Goal: Information Seeking & Learning: Learn about a topic

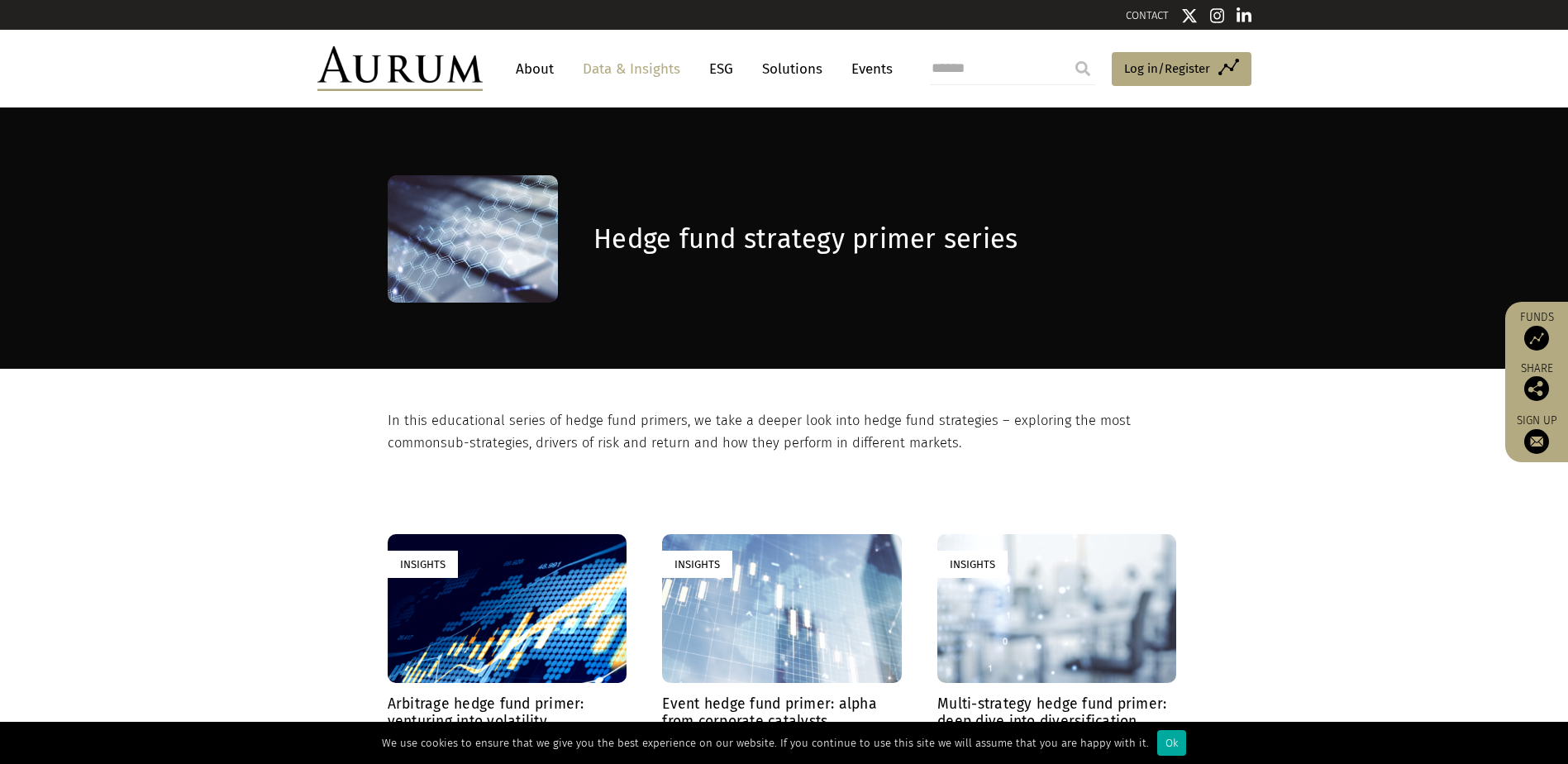
click at [644, 71] on link "Data & Insights" at bounding box center [631, 70] width 114 height 31
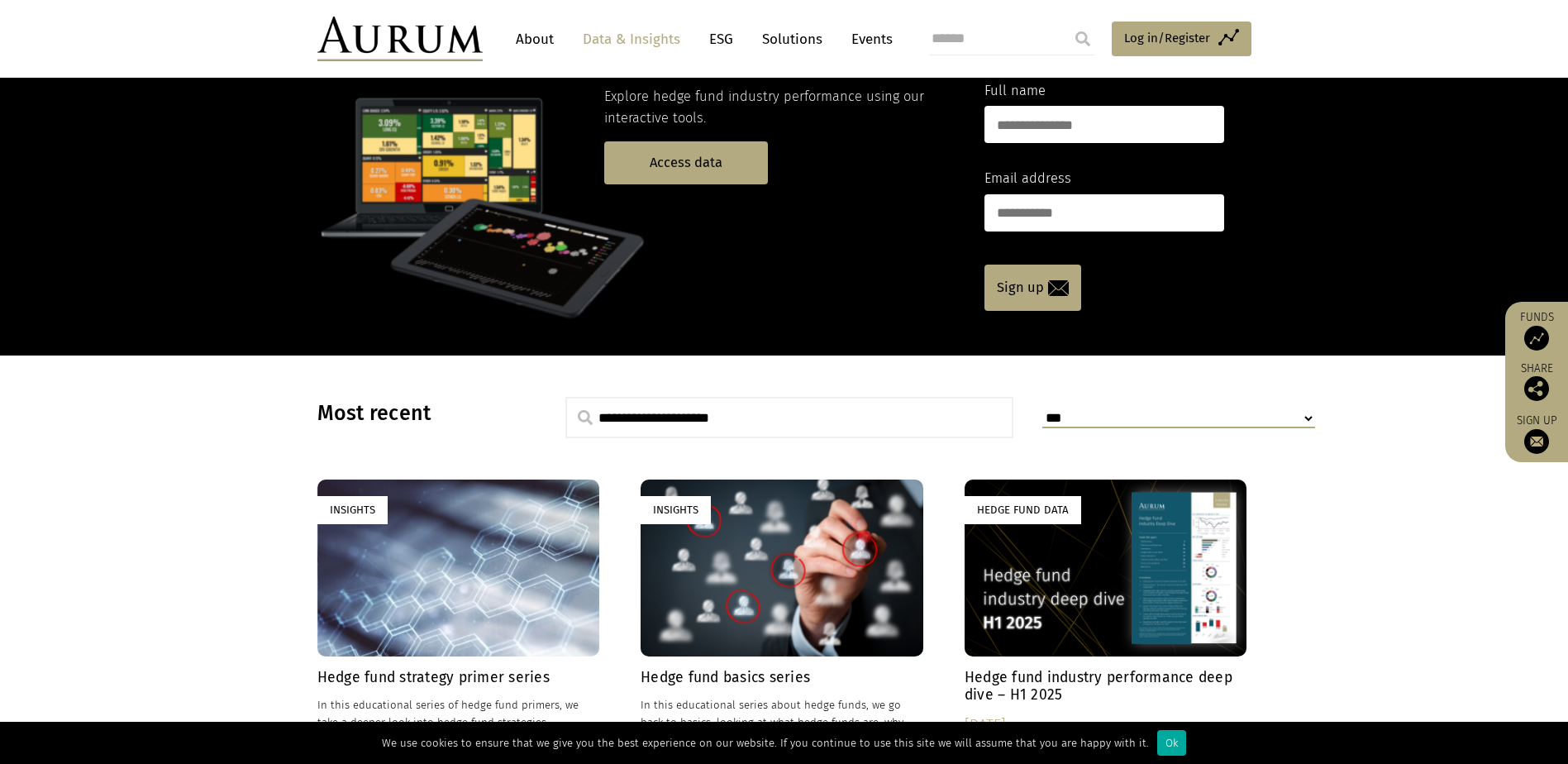
scroll to position [413, 0]
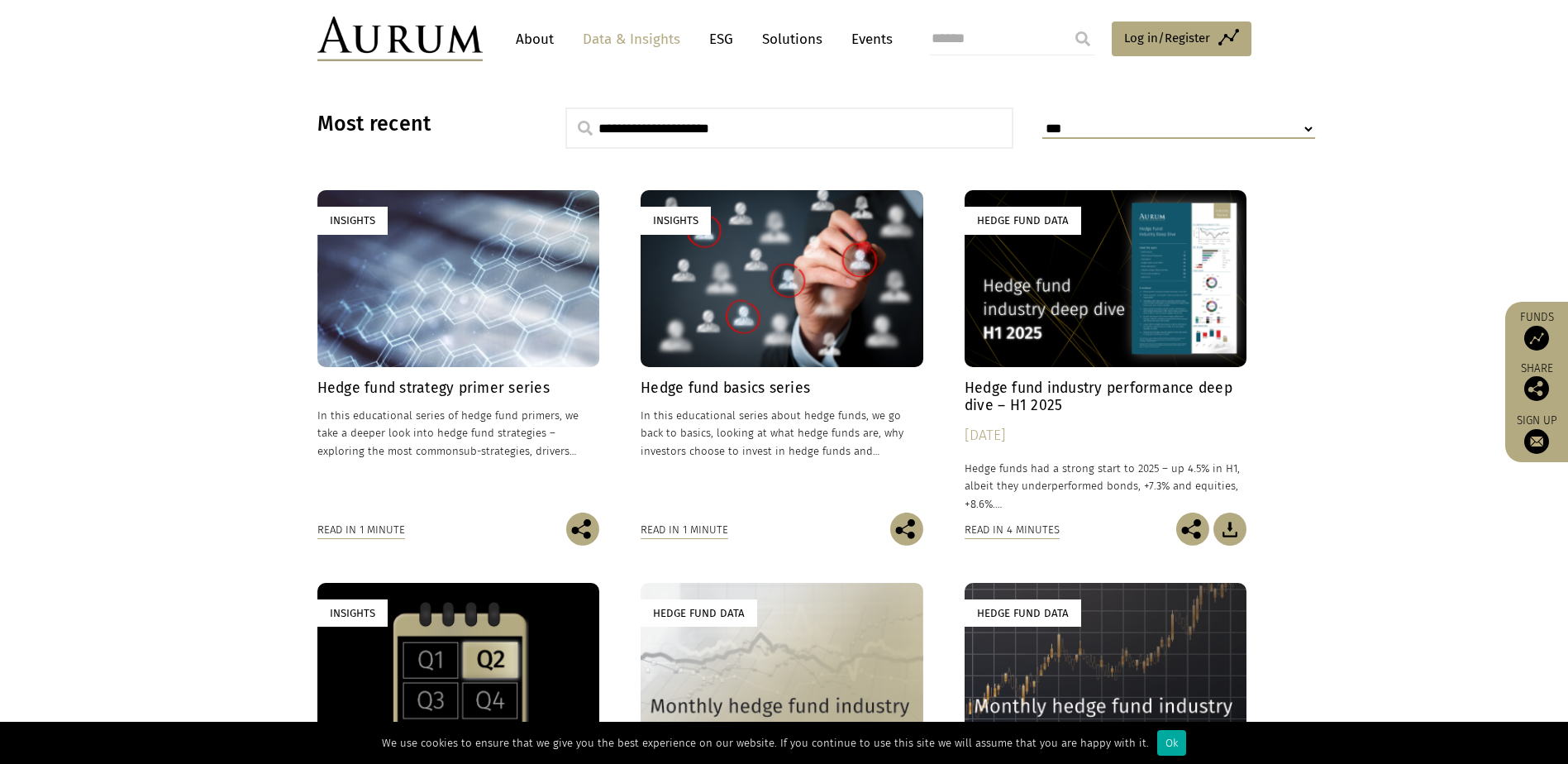
click at [548, 338] on div "Insights" at bounding box center [458, 277] width 282 height 176
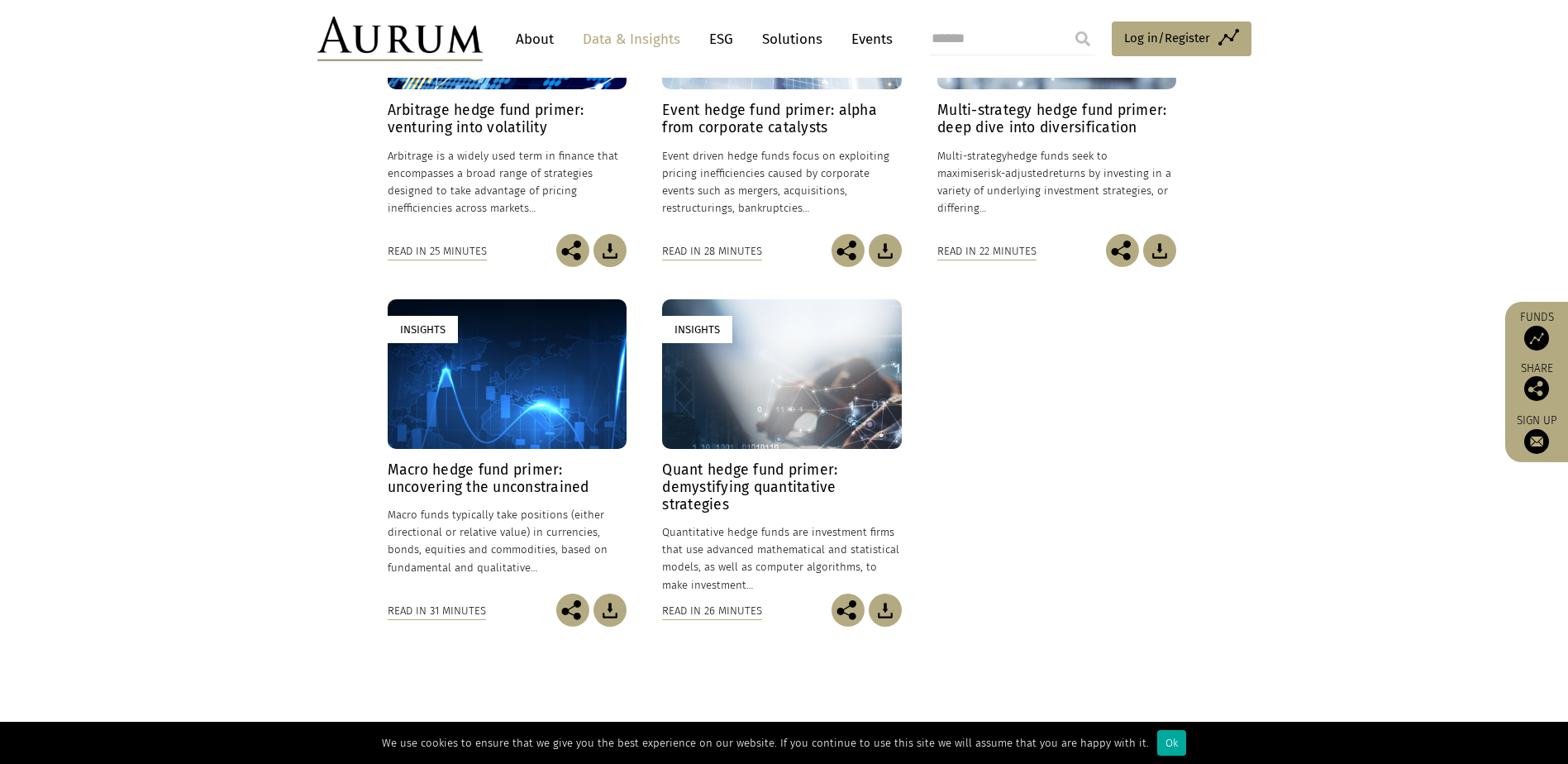
scroll to position [496, 0]
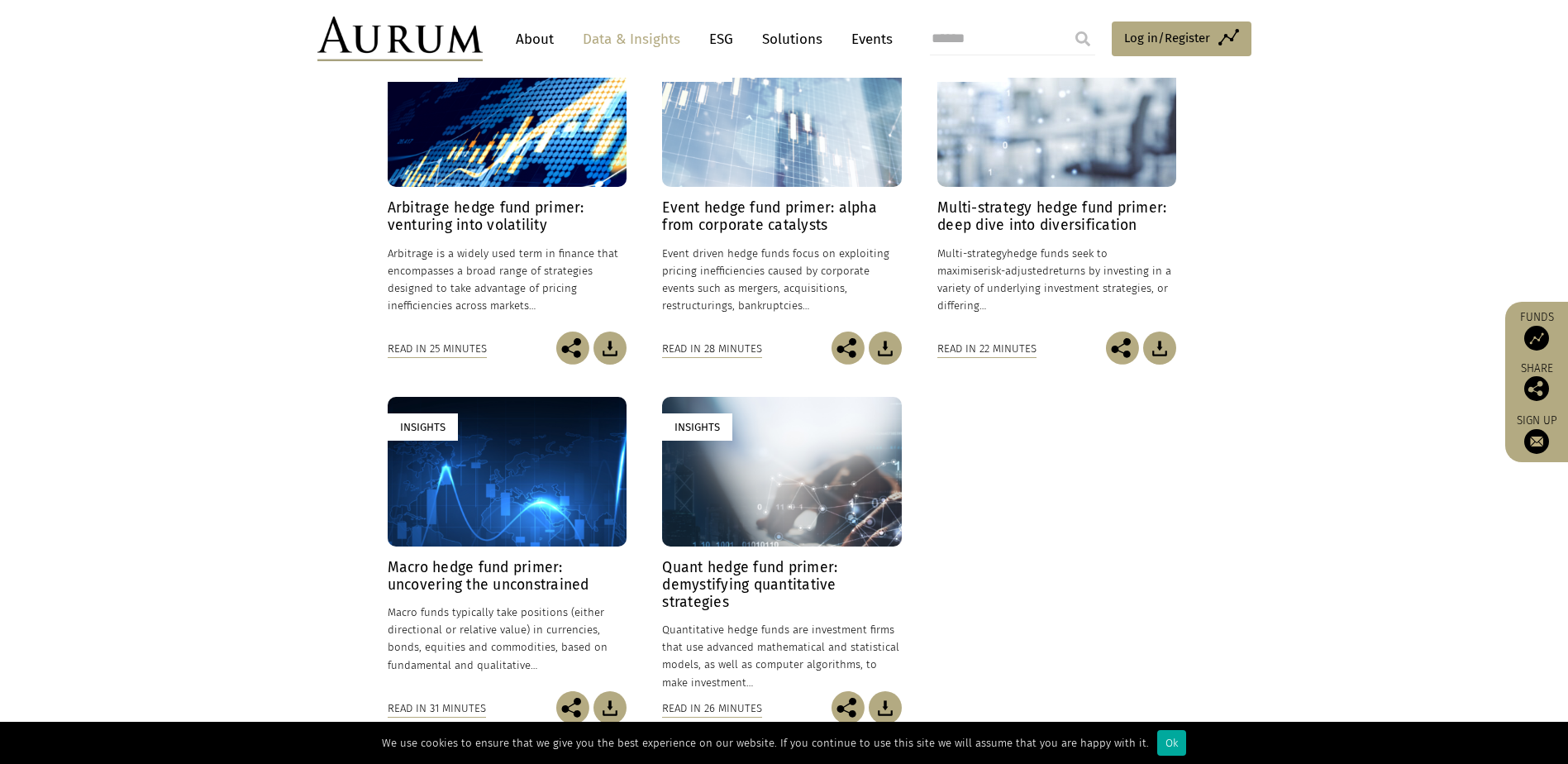
click at [1090, 160] on div "Insights" at bounding box center [1056, 112] width 239 height 149
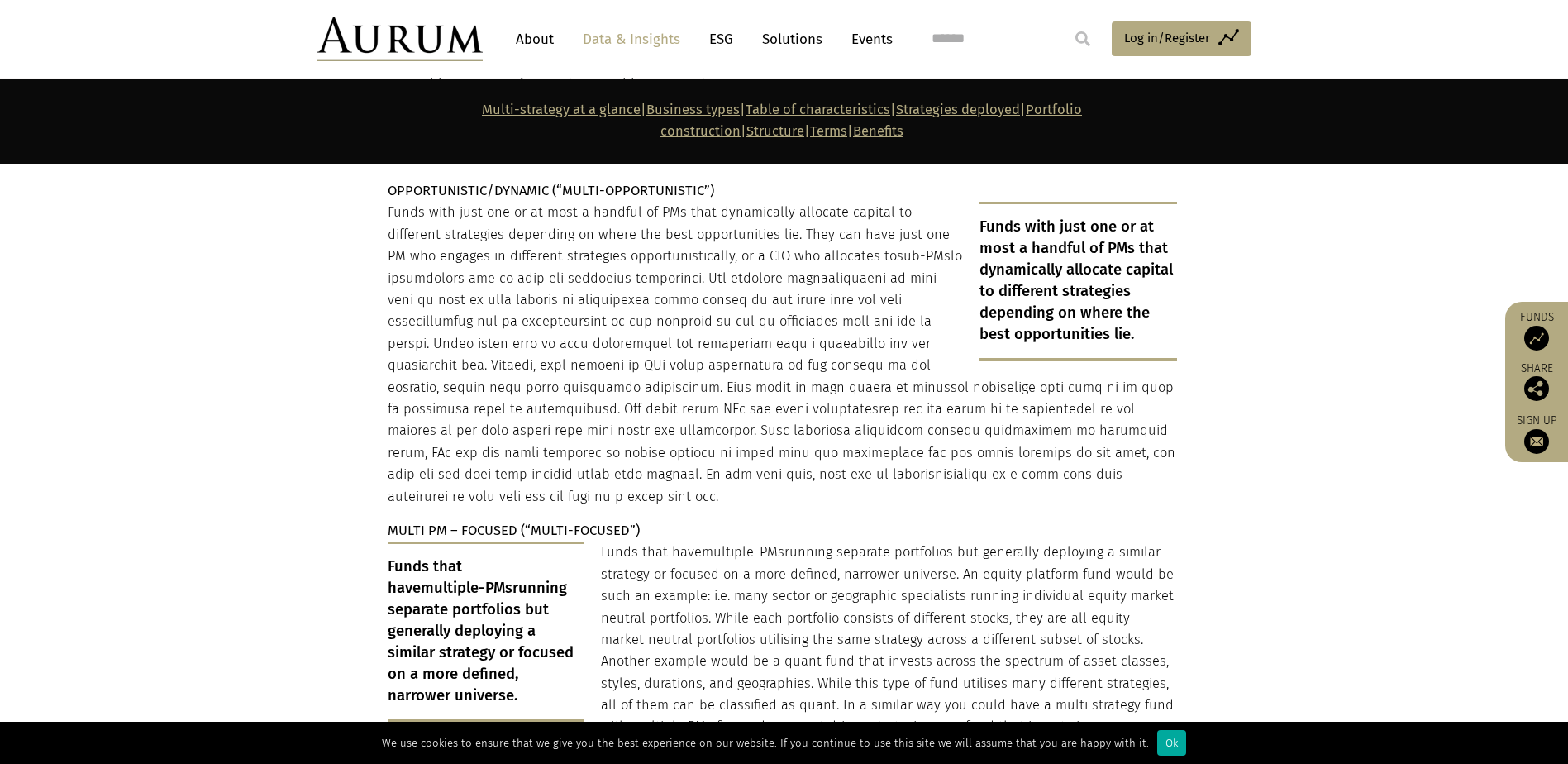
scroll to position [3059, 0]
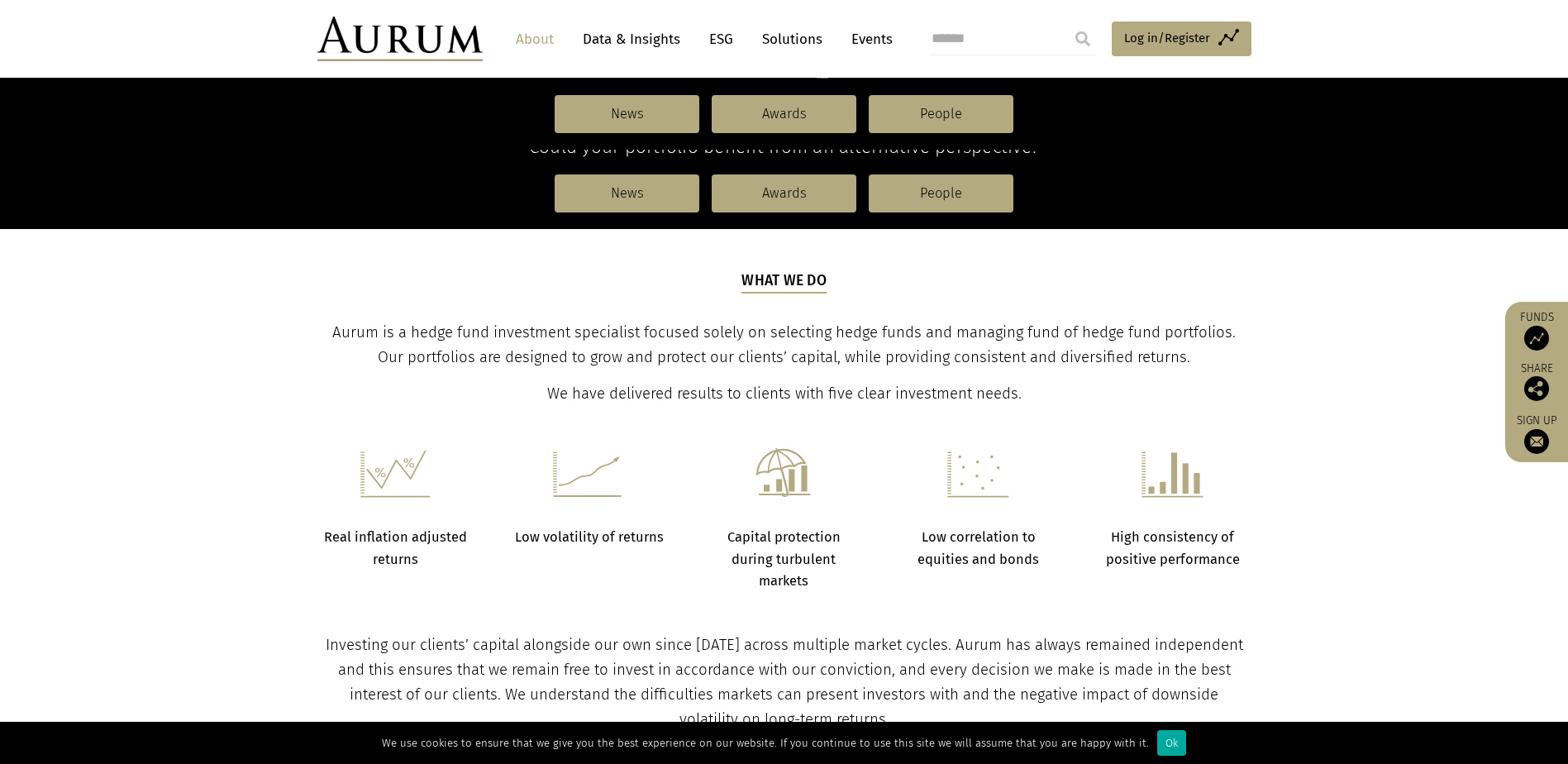
scroll to position [909, 0]
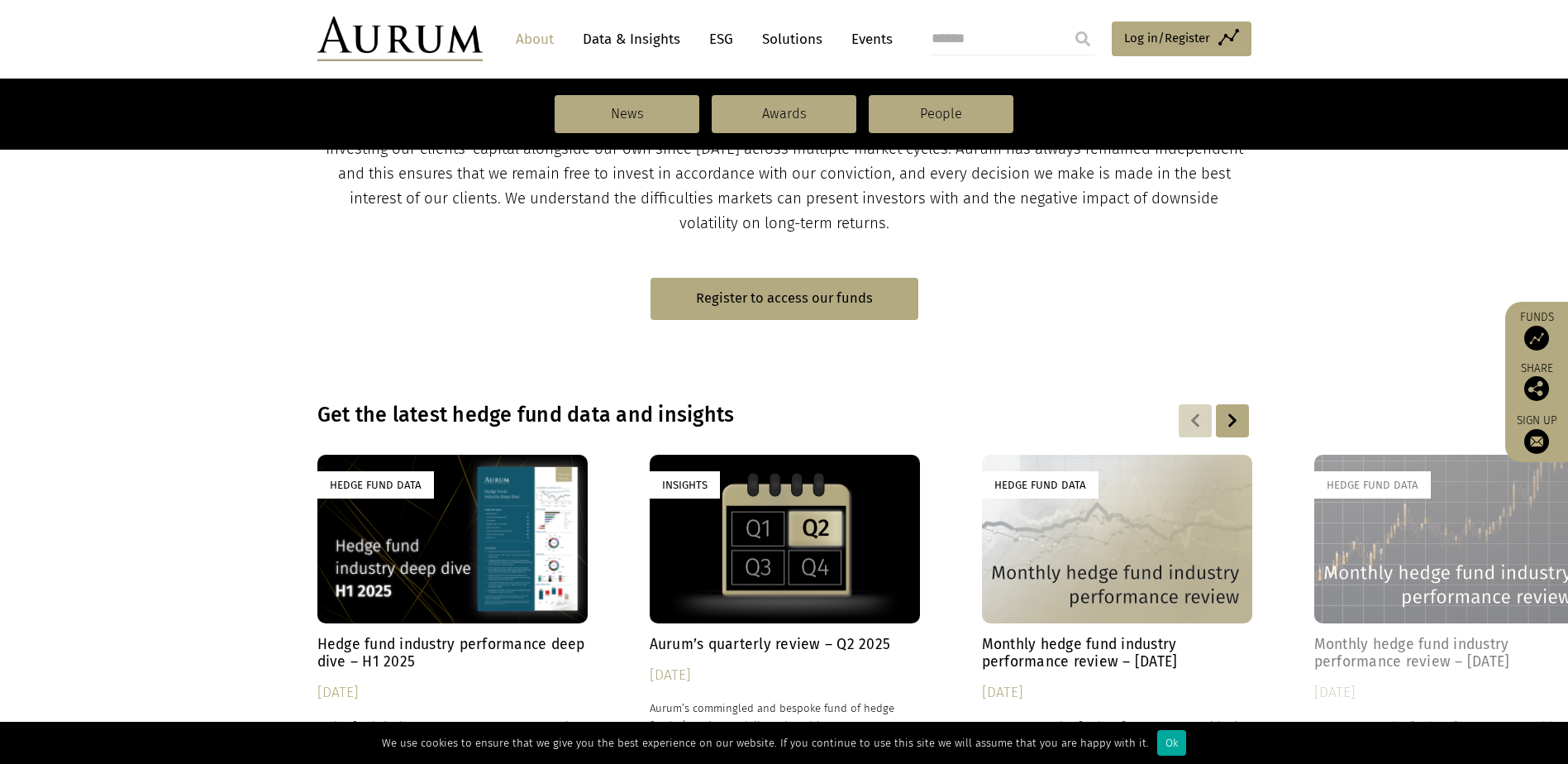
click at [1139, 593] on div "Hedge Fund Data" at bounding box center [1117, 539] width 270 height 168
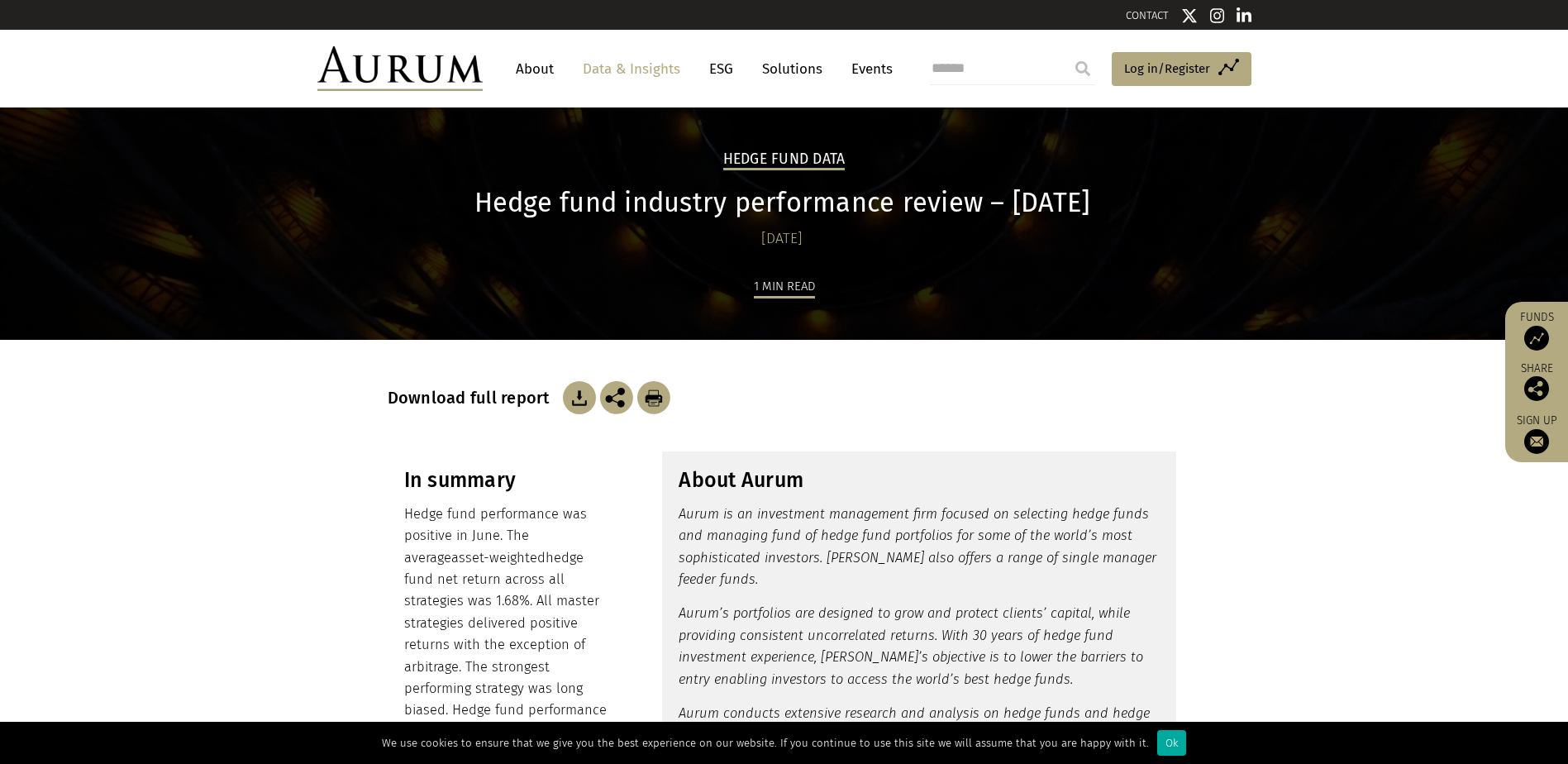
click at [614, 64] on link "Data & Insights" at bounding box center [631, 70] width 114 height 31
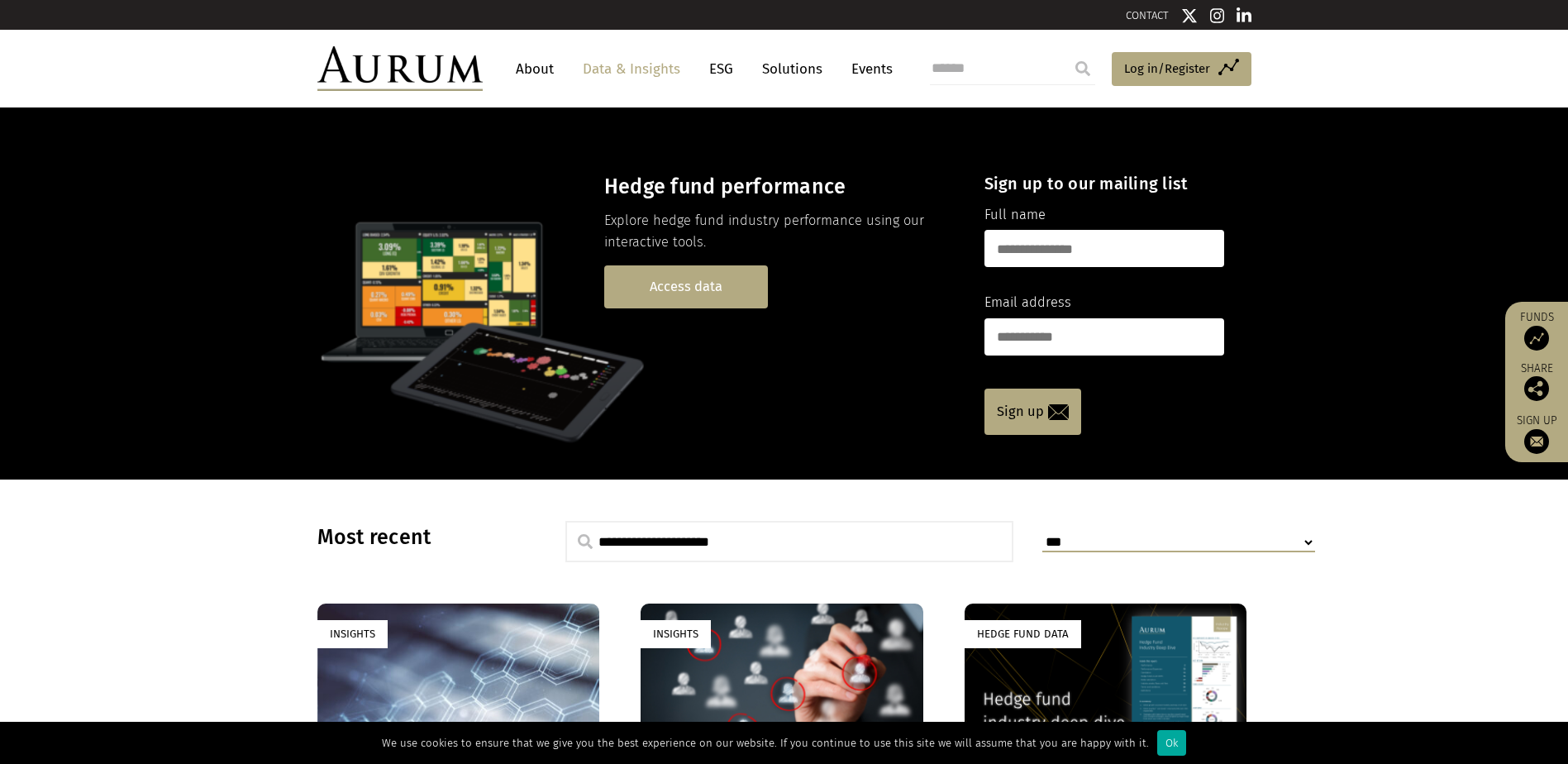
click at [662, 279] on link "Access data" at bounding box center [686, 286] width 164 height 42
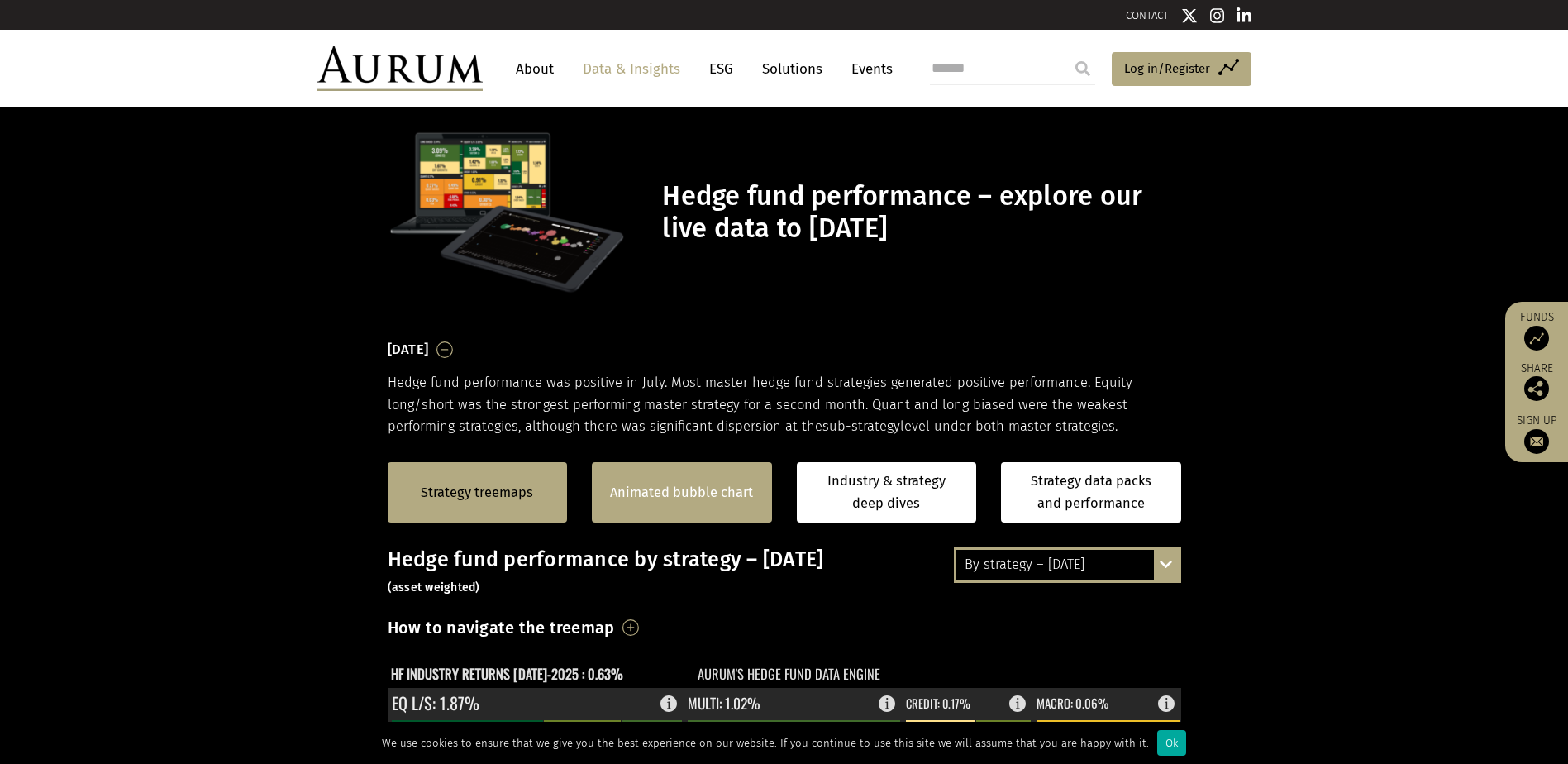
click at [654, 501] on link "Animated bubble chart" at bounding box center [681, 492] width 143 height 21
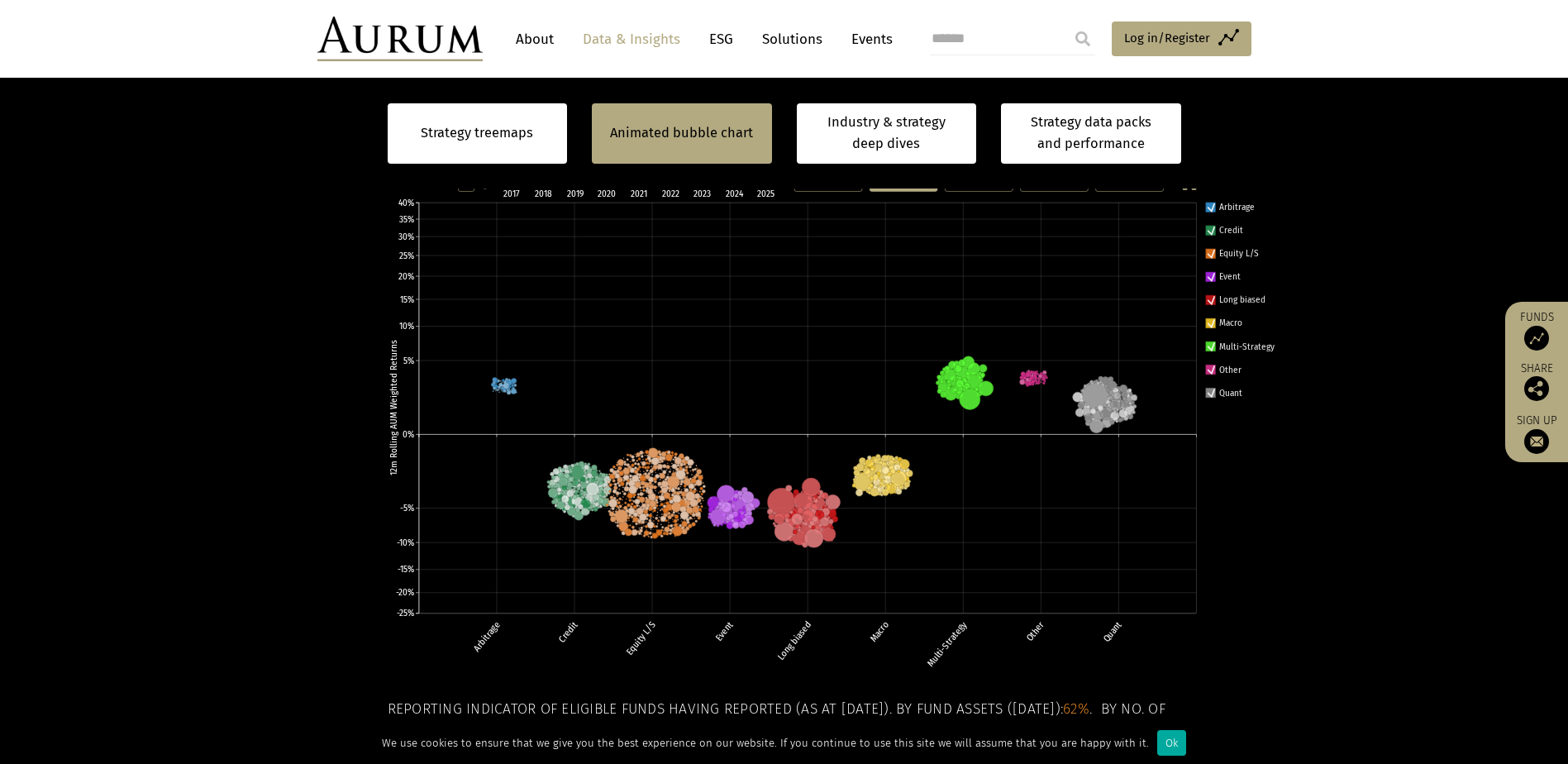
scroll to position [499, 0]
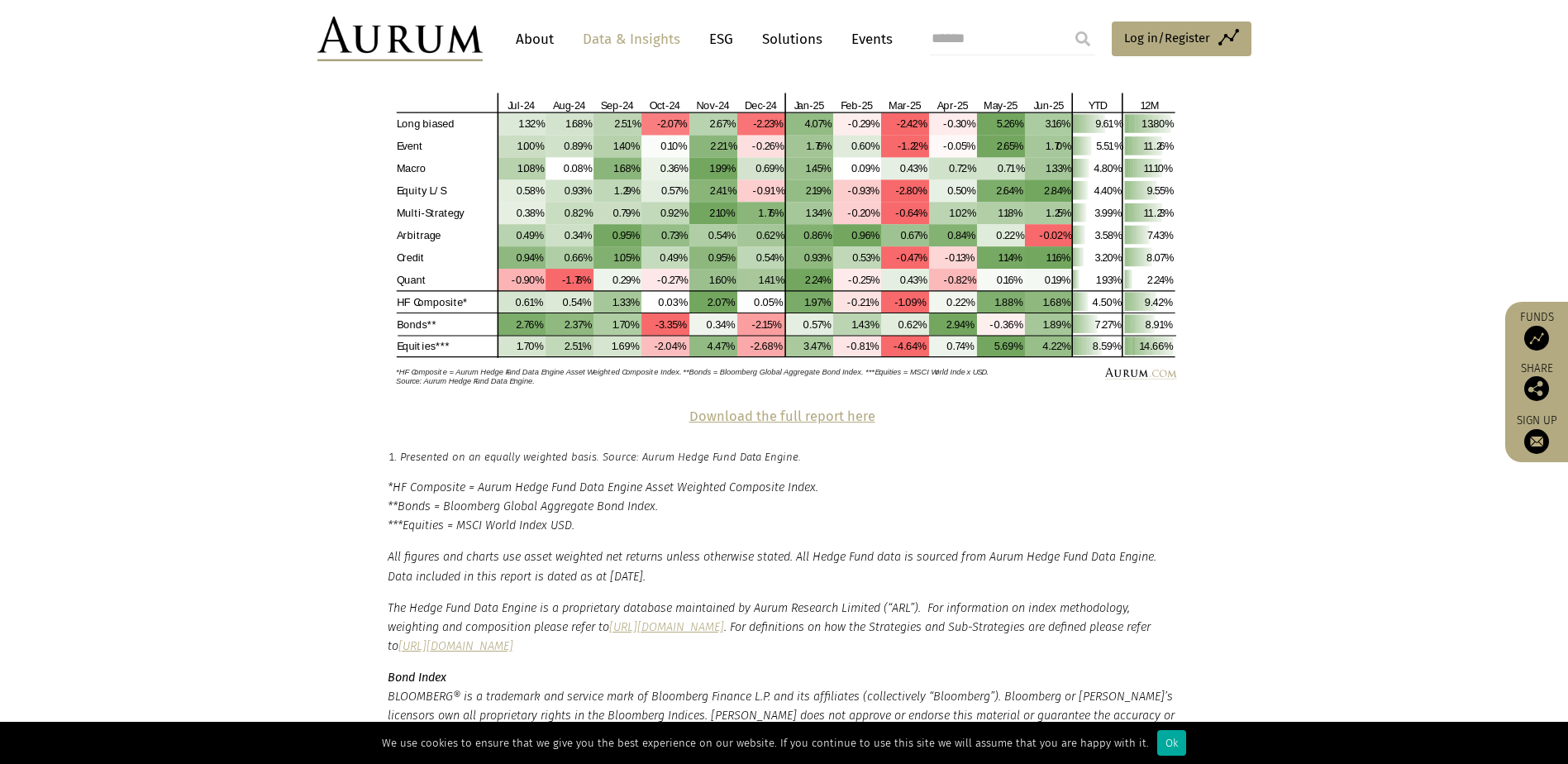
scroll to position [3555, 0]
click at [809, 408] on strong "Download the full report here" at bounding box center [782, 415] width 186 height 15
